Goal: Register for event/course

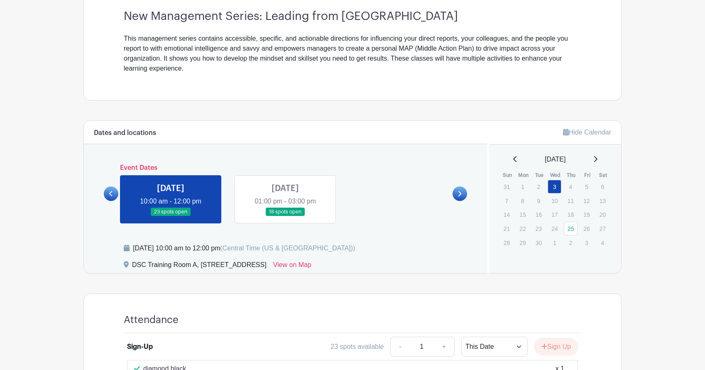
scroll to position [249, 0]
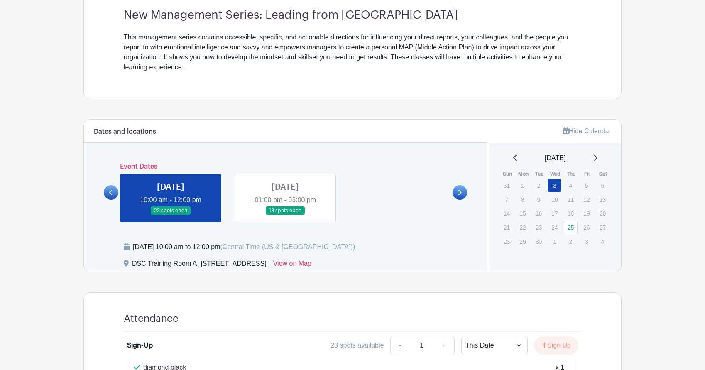
click at [285, 215] on link at bounding box center [285, 215] width 0 height 0
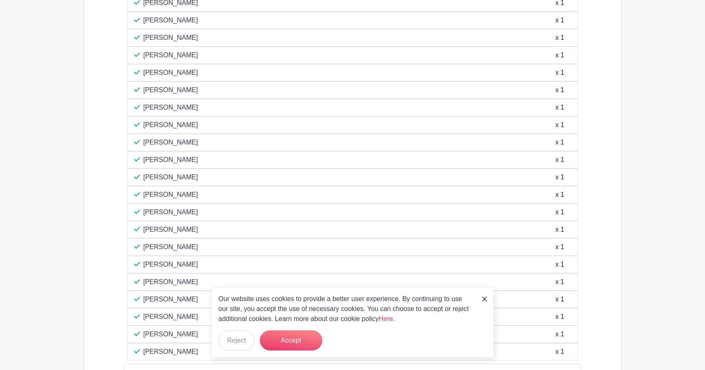
scroll to position [664, 0]
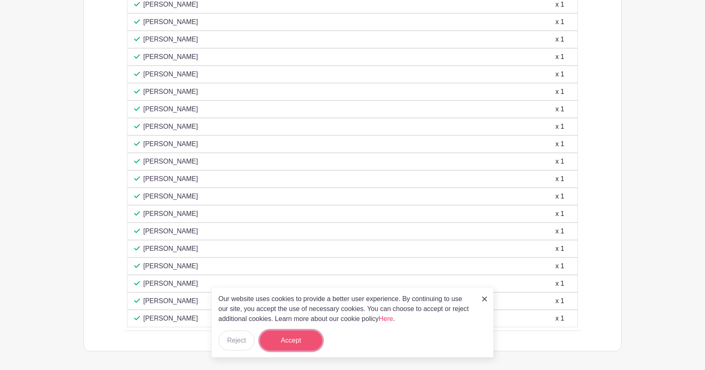
click at [308, 338] on button "Accept" at bounding box center [291, 340] width 62 height 20
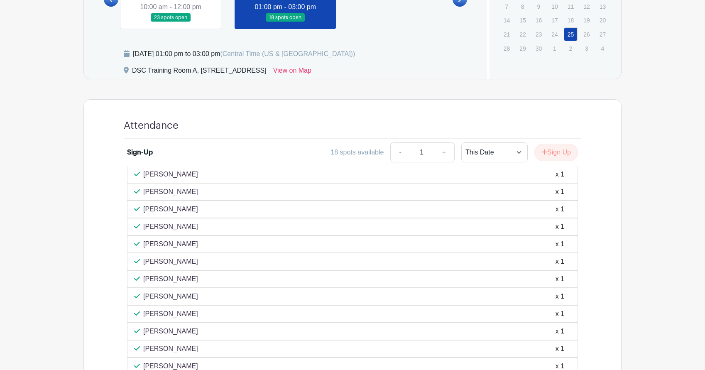
scroll to position [374, 0]
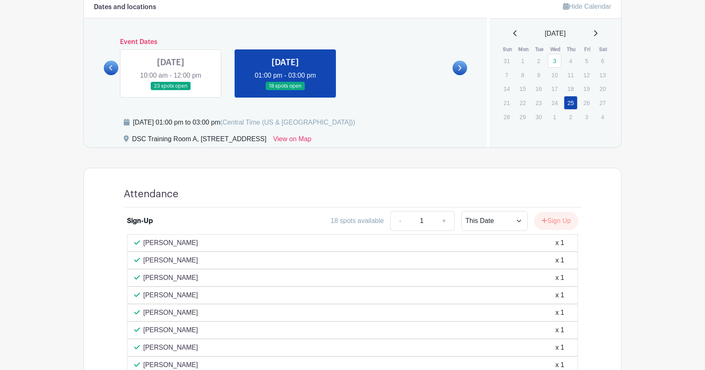
click at [171, 91] on link at bounding box center [171, 91] width 0 height 0
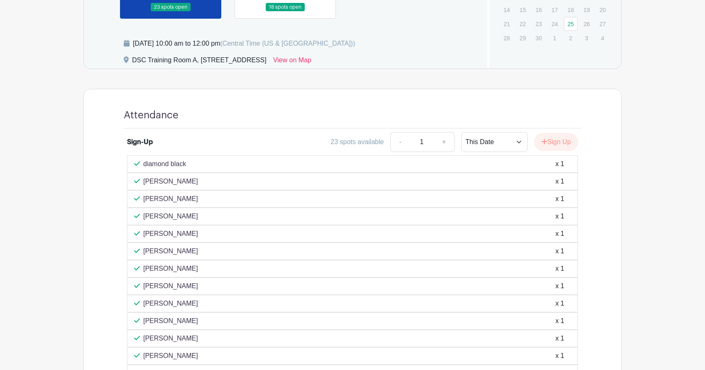
scroll to position [437, 0]
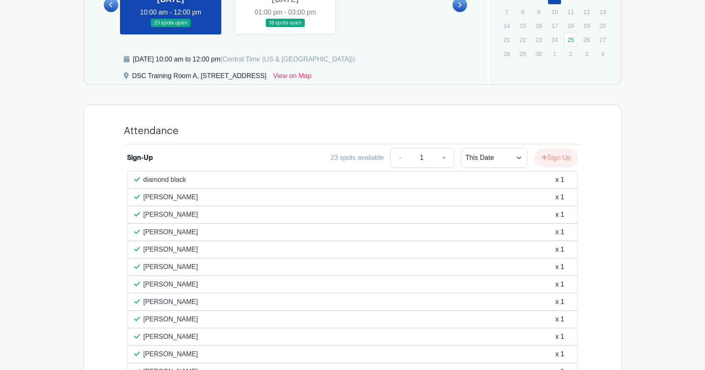
click at [135, 305] on div at bounding box center [137, 302] width 6 height 10
click at [137, 303] on icon at bounding box center [137, 301] width 6 height 4
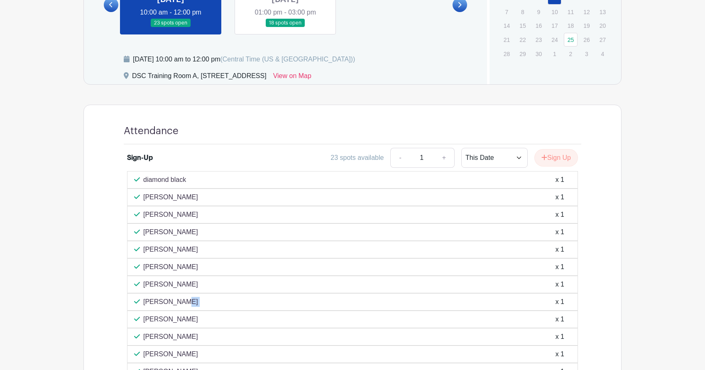
click at [137, 303] on icon at bounding box center [137, 301] width 6 height 4
drag, startPoint x: 137, startPoint y: 303, endPoint x: 190, endPoint y: 300, distance: 53.2
click at [190, 300] on div "[PERSON_NAME] x 1" at bounding box center [352, 302] width 437 height 10
click at [557, 302] on div "x 1" at bounding box center [559, 302] width 9 height 10
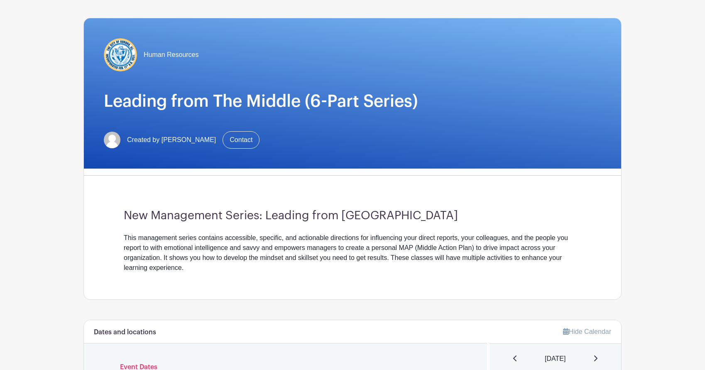
scroll to position [22, 0]
